Goal: Task Accomplishment & Management: Complete application form

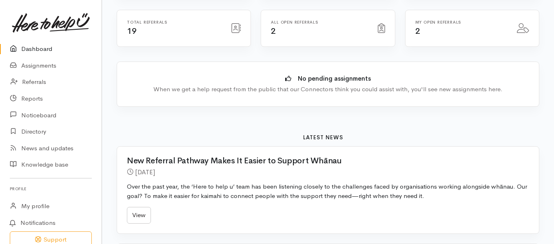
scroll to position [56, 0]
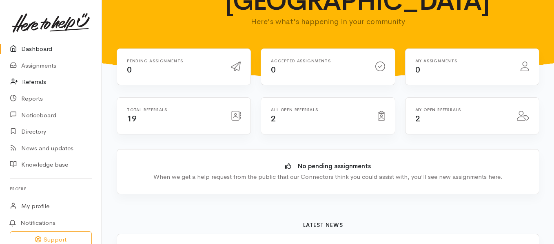
click at [43, 84] on link "Referrals" at bounding box center [51, 82] width 102 height 17
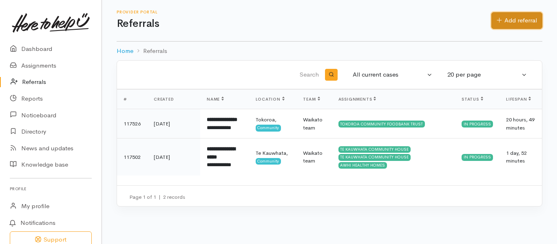
click at [520, 16] on link "Add referral" at bounding box center [517, 20] width 51 height 17
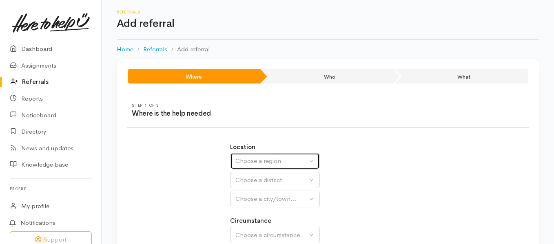
click at [281, 157] on div "Choose a region..." at bounding box center [271, 161] width 72 height 9
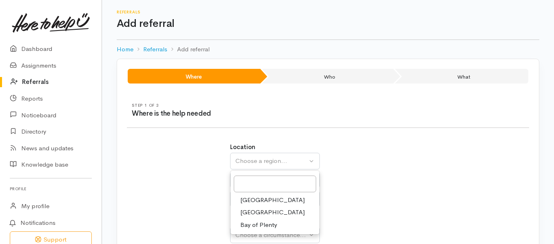
click at [258, 209] on span "[GEOGRAPHIC_DATA]" at bounding box center [272, 212] width 64 height 9
select select "3"
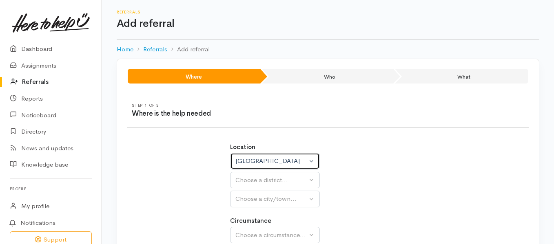
select select
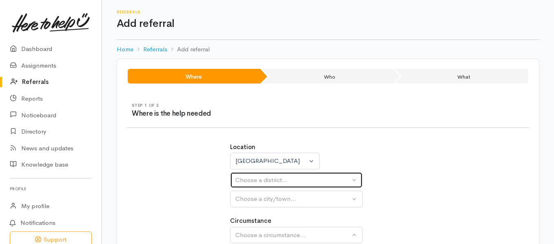
click at [277, 181] on div "Choose a district..." at bounding box center [292, 180] width 115 height 9
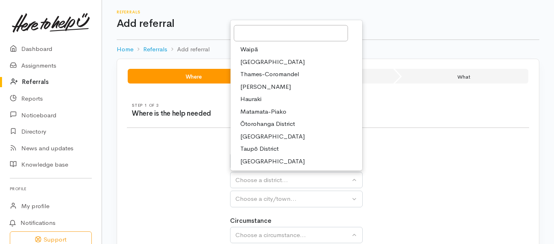
click at [282, 60] on span "[GEOGRAPHIC_DATA]" at bounding box center [272, 61] width 64 height 9
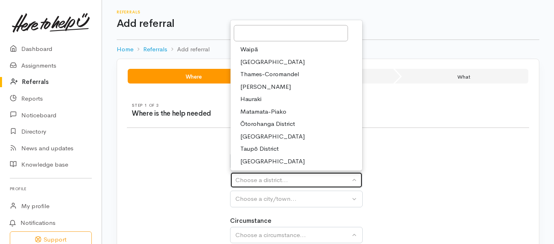
select select "2"
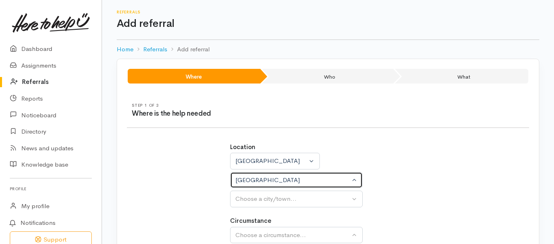
select select
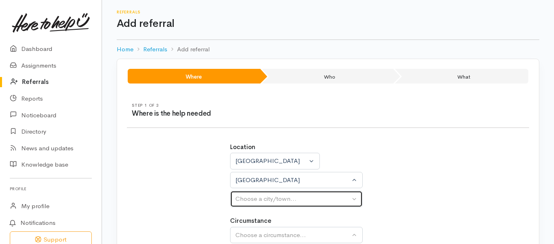
click at [248, 200] on div "Choose a city/town..." at bounding box center [292, 199] width 115 height 9
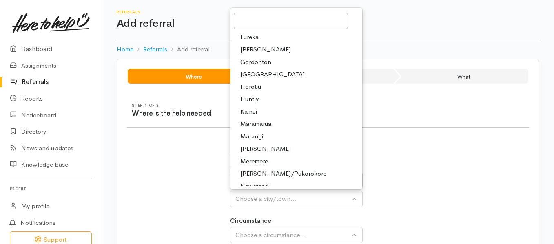
click at [396, 133] on div "Location [GEOGRAPHIC_DATA] [GEOGRAPHIC_DATA] [GEOGRAPHIC_DATA] [GEOGRAPHIC_DATA…" at bounding box center [328, 197] width 206 height 129
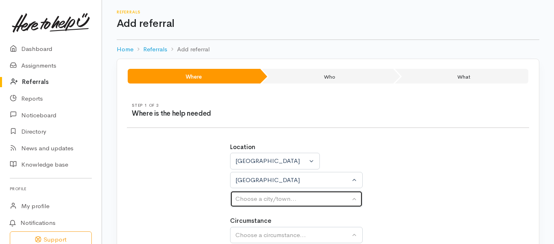
click at [278, 198] on div "Choose a city/town..." at bounding box center [292, 199] width 115 height 9
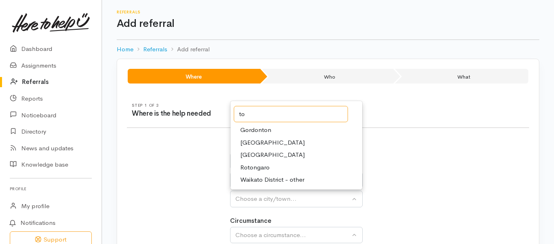
type input "to"
drag, startPoint x: 393, startPoint y: 154, endPoint x: 302, endPoint y: 180, distance: 94.8
click at [302, 180] on div "Location [GEOGRAPHIC_DATA] [GEOGRAPHIC_DATA] [GEOGRAPHIC_DATA] [GEOGRAPHIC_DATA…" at bounding box center [328, 175] width 196 height 65
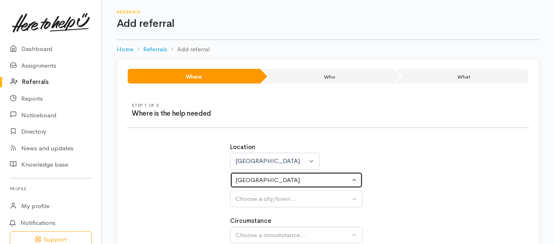
click at [302, 180] on div "[GEOGRAPHIC_DATA]" at bounding box center [292, 180] width 115 height 9
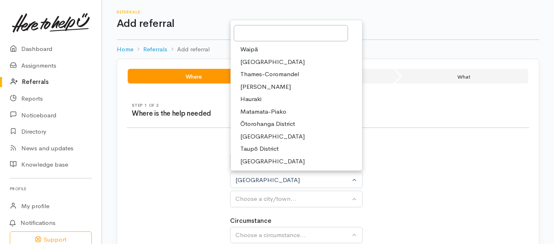
click at [287, 133] on span "[GEOGRAPHIC_DATA]" at bounding box center [272, 136] width 64 height 9
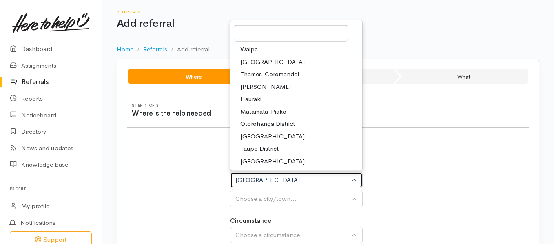
select select "11"
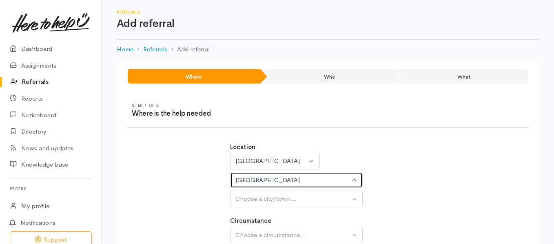
select select
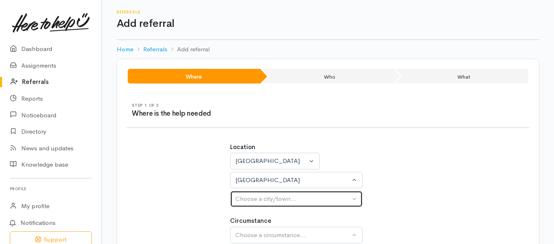
click at [264, 201] on div "Choose a city/town..." at bounding box center [292, 199] width 115 height 9
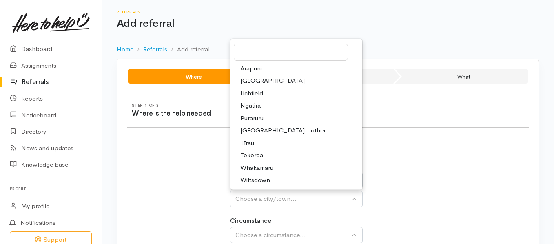
click at [257, 156] on span "Tokoroa" at bounding box center [251, 155] width 23 height 9
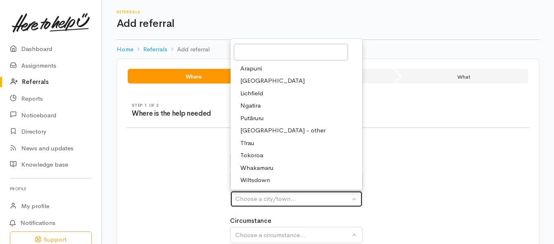
select select "3"
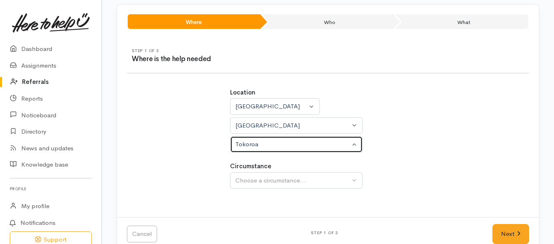
scroll to position [71, 0]
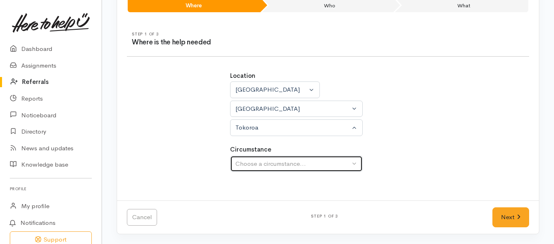
click at [339, 164] on div "Choose a circumstance..." at bounding box center [292, 164] width 115 height 9
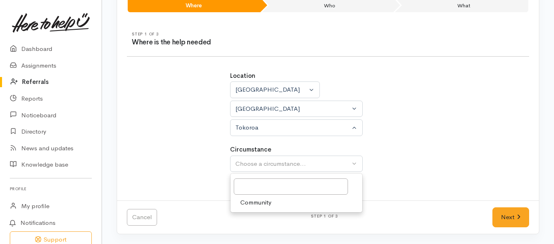
click at [313, 207] on link "Community" at bounding box center [297, 203] width 132 height 13
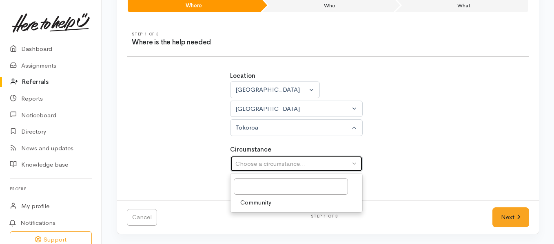
select select "2"
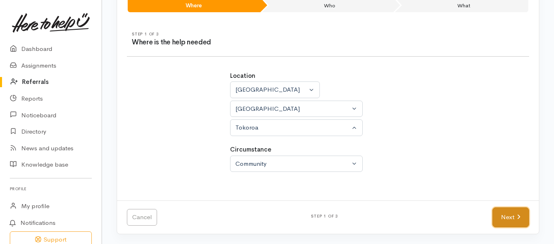
click at [508, 217] on link "Next" at bounding box center [511, 218] width 37 height 20
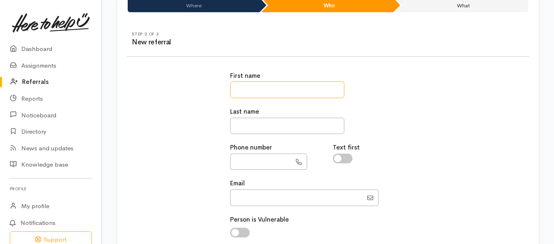
click at [317, 90] on input "text" at bounding box center [287, 90] width 114 height 17
type input "********"
click at [305, 128] on input "text" at bounding box center [287, 126] width 114 height 17
type input "*********"
click at [271, 160] on input "text" at bounding box center [260, 162] width 61 height 17
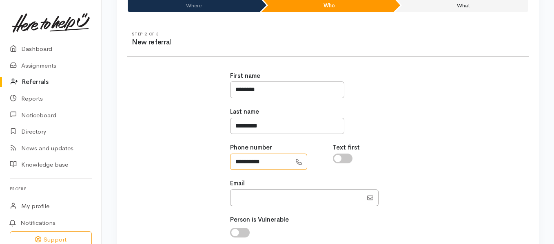
type input "**********"
click at [345, 155] on input "checkbox" at bounding box center [343, 159] width 20 height 10
checkbox input "true"
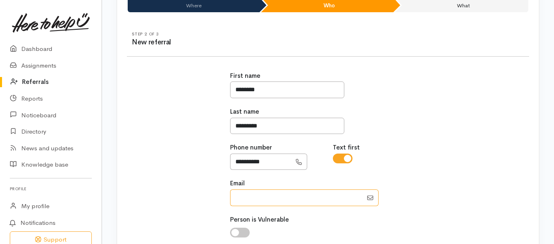
click at [321, 202] on input "Email" at bounding box center [296, 198] width 133 height 17
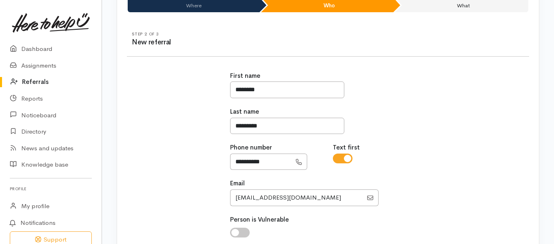
click at [464, 182] on div "**********" at bounding box center [328, 190] width 412 height 256
click at [233, 198] on input "Email" at bounding box center [296, 198] width 133 height 17
type input "[EMAIL_ADDRESS][DOMAIN_NAME]"
click at [428, 212] on div "**********" at bounding box center [328, 190] width 206 height 256
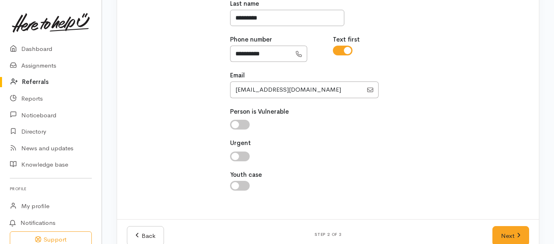
scroll to position [198, 0]
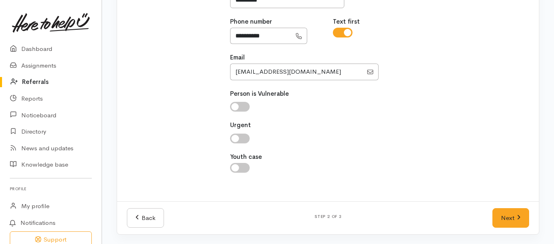
click at [244, 102] on input "checkbox" at bounding box center [240, 107] width 20 height 10
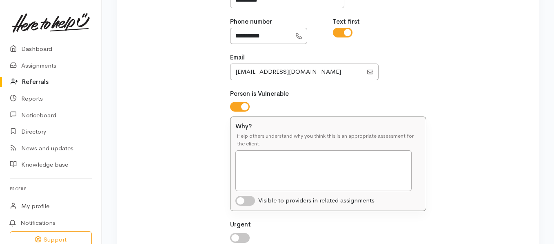
click at [239, 109] on input "checkbox" at bounding box center [240, 107] width 20 height 10
checkbox input "false"
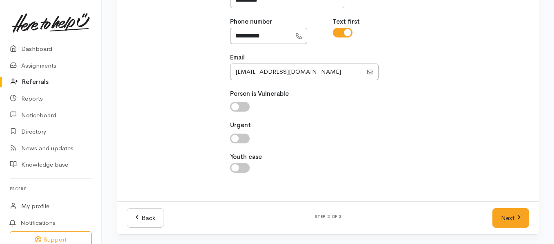
click at [239, 138] on input "checkbox" at bounding box center [240, 139] width 20 height 10
checkbox input "true"
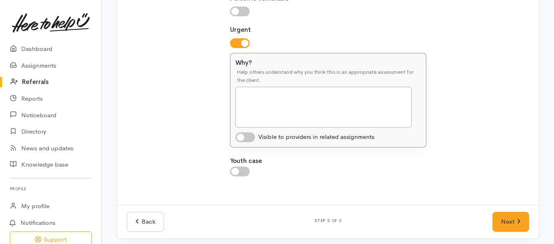
scroll to position [297, 0]
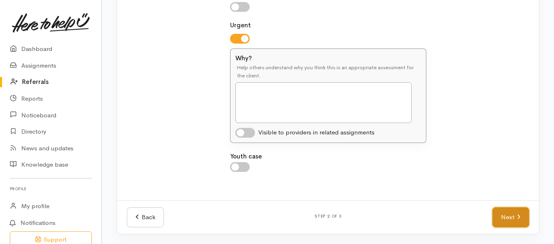
click at [502, 216] on link "Next" at bounding box center [511, 218] width 37 height 20
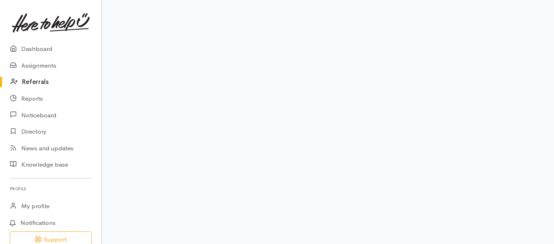
scroll to position [182, 0]
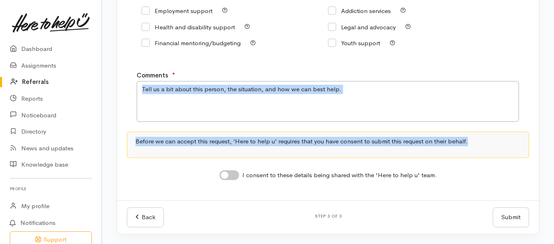
drag, startPoint x: 553, startPoint y: 144, endPoint x: 552, endPoint y: 114, distance: 29.8
click at [552, 114] on div "Where Who What Step 1 of 3 Where is the help needed Location [GEOGRAPHIC_DATA] …" at bounding box center [328, 55] width 452 height 358
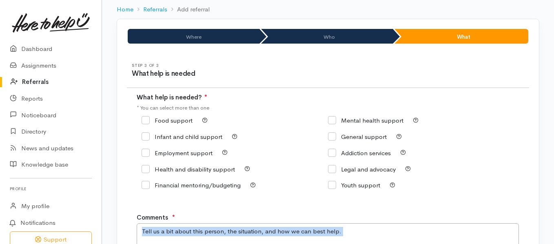
scroll to position [13, 0]
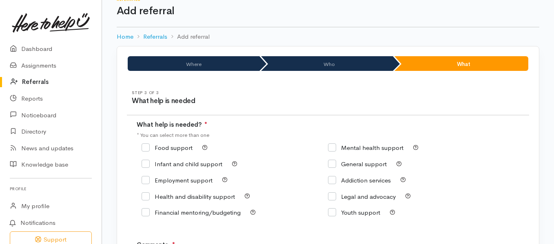
click at [148, 146] on input "Food support" at bounding box center [167, 148] width 51 height 6
checkbox input "true"
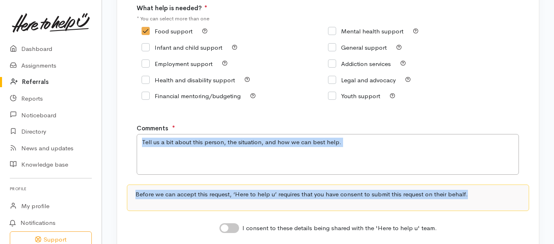
scroll to position [133, 0]
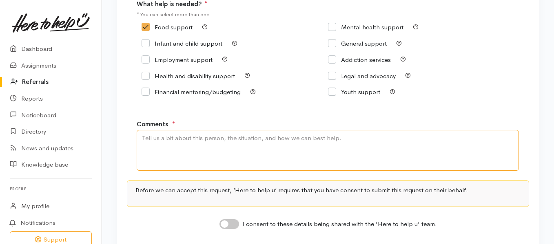
click at [417, 136] on textarea "Comments" at bounding box center [328, 150] width 382 height 41
click at [417, 136] on textarea "whanau have had a recent discharge from hospital and" at bounding box center [328, 150] width 382 height 41
type textarea "whanau have had a recent discharge from hospital and are in need of kai."
click at [232, 220] on input "I consent to these details being shared with the 'Here to help u' team." at bounding box center [230, 225] width 20 height 10
checkbox input "true"
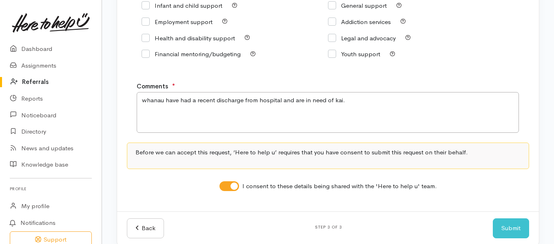
scroll to position [175, 0]
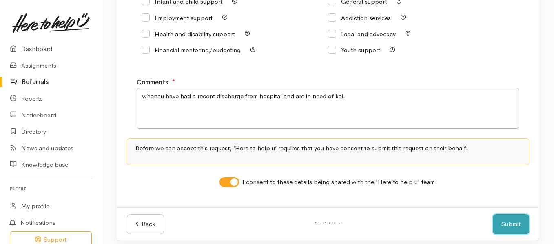
click at [507, 220] on button "Submit" at bounding box center [511, 225] width 36 height 20
